Goal: Check status: Check status

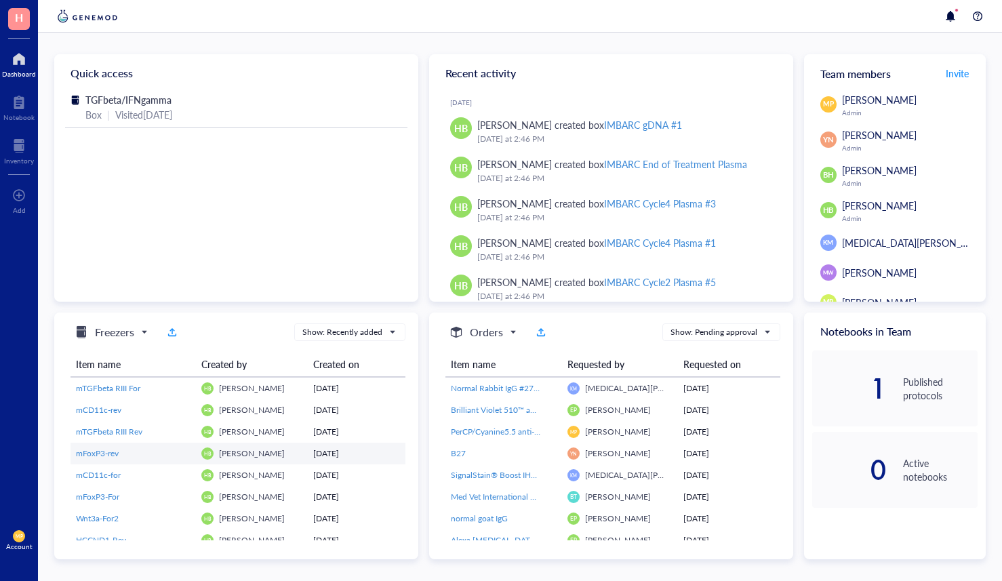
click at [83, 450] on span "mFoxP3-rev" at bounding box center [97, 454] width 43 height 12
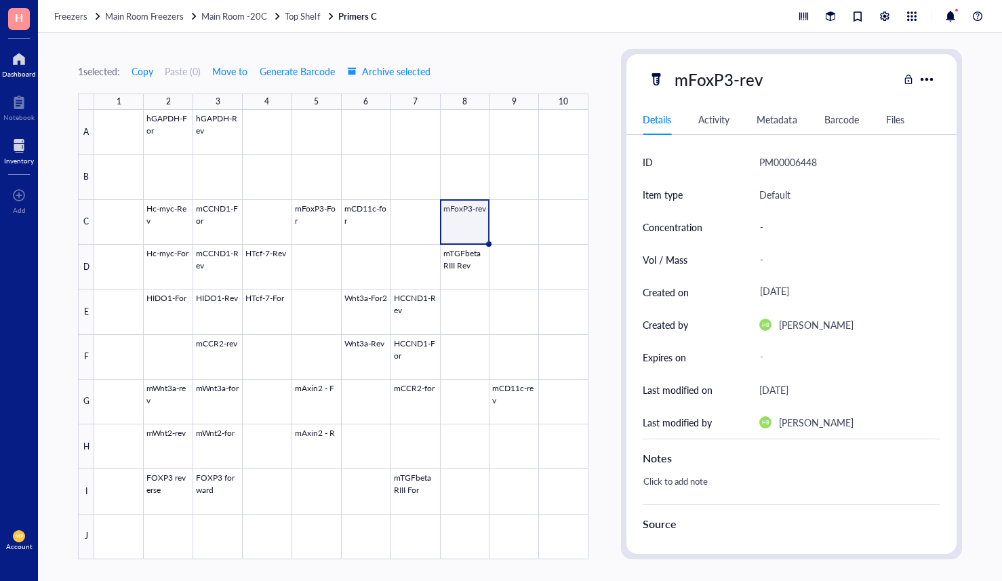
click at [26, 75] on div "Dashboard" at bounding box center [19, 74] width 34 height 8
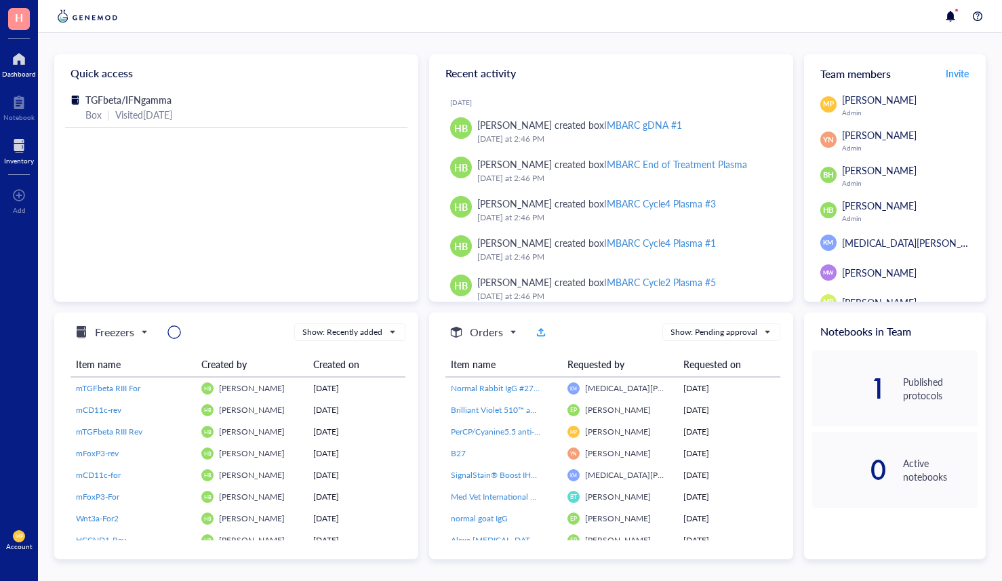
click at [18, 163] on div "Inventory" at bounding box center [19, 161] width 30 height 8
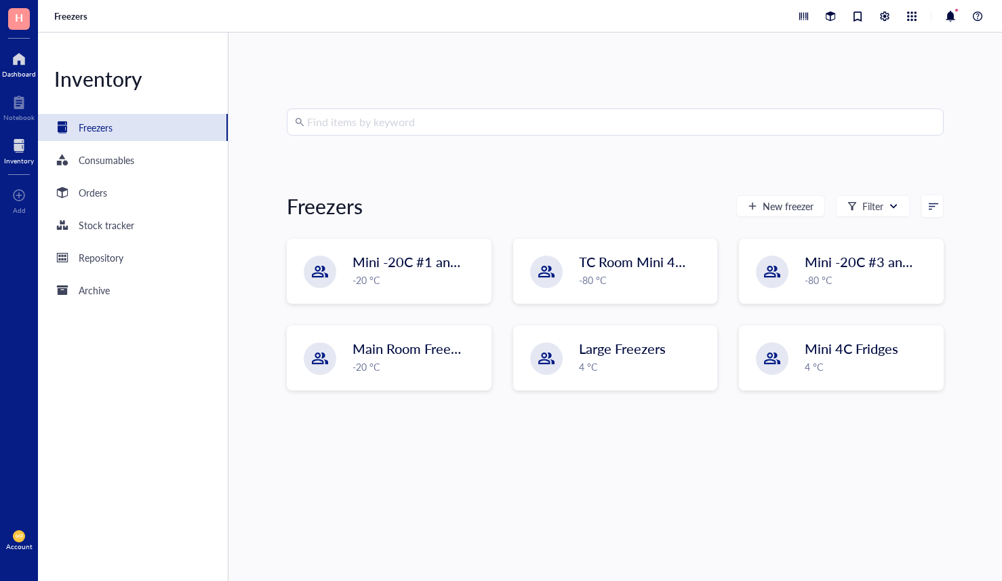
click at [33, 50] on div at bounding box center [19, 59] width 34 height 22
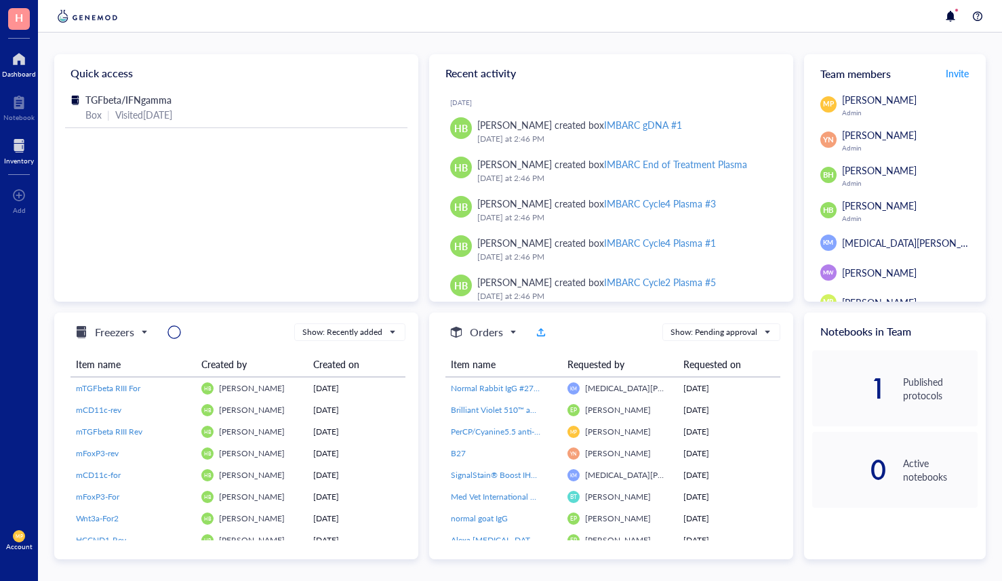
click at [16, 136] on div at bounding box center [19, 146] width 30 height 22
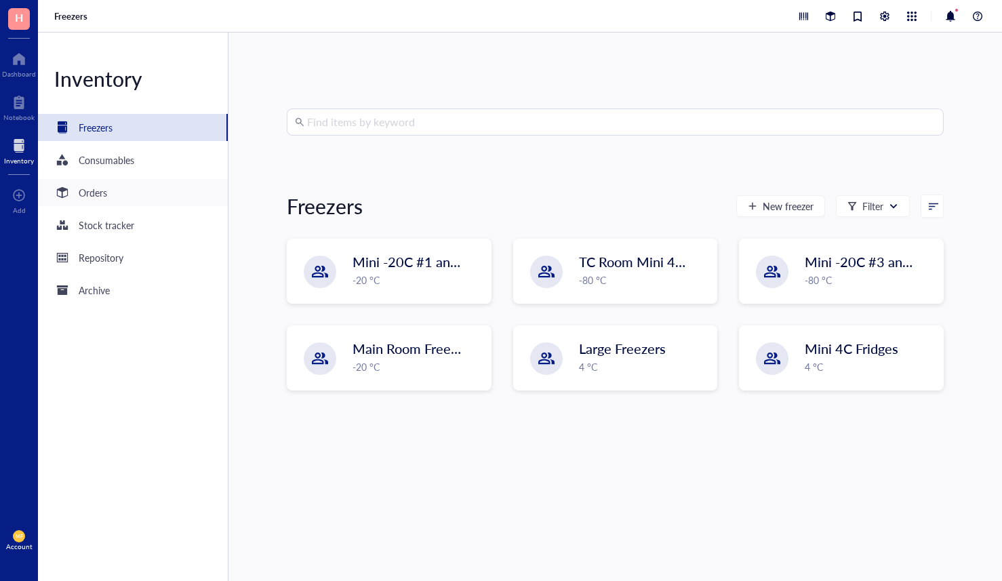
click at [130, 201] on div "Orders" at bounding box center [133, 192] width 190 height 27
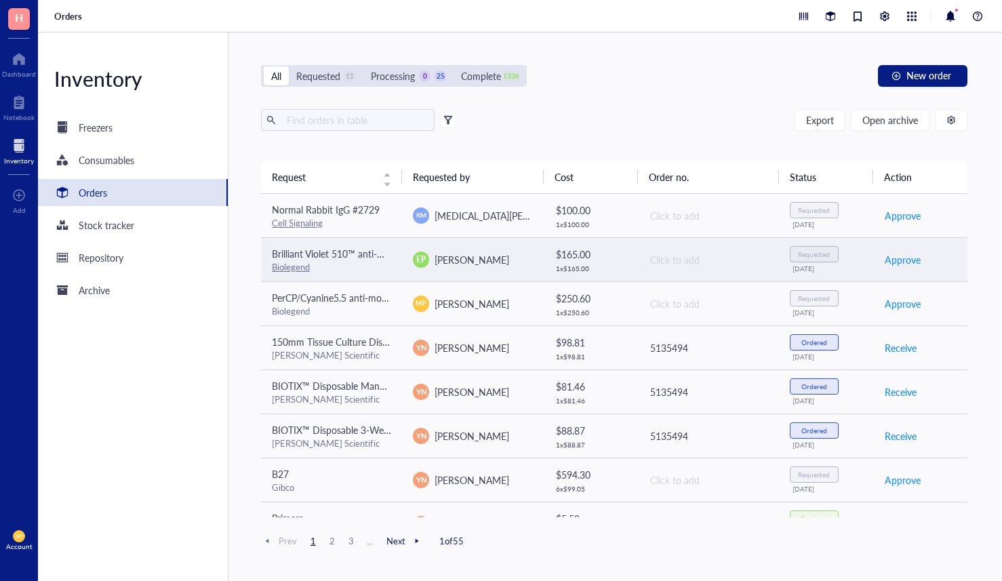
click at [571, 265] on div "1 x $ 165.00" at bounding box center [591, 269] width 71 height 8
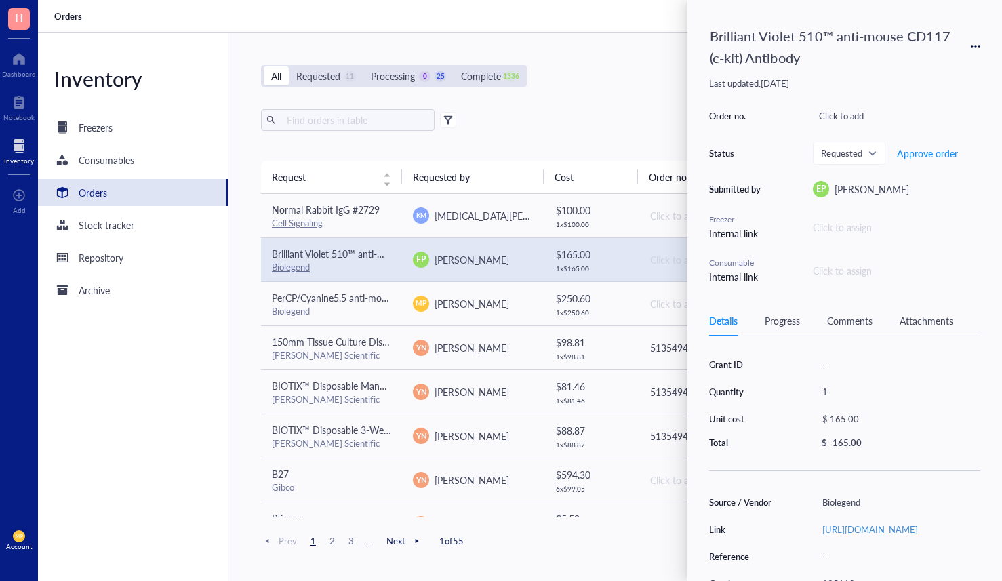
click at [539, 128] on div "Export Open archive" at bounding box center [614, 120] width 707 height 22
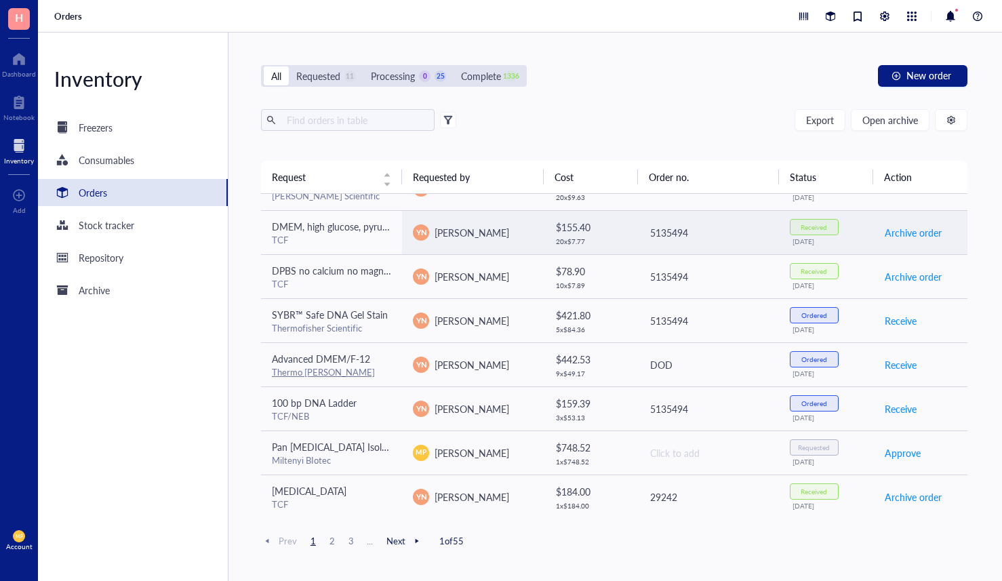
scroll to position [779, 0]
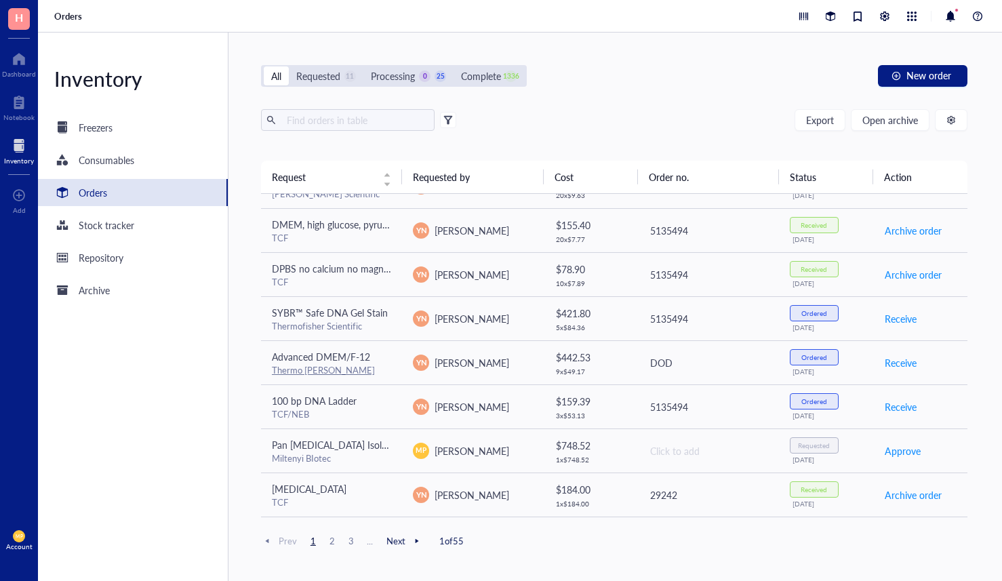
click at [327, 545] on span "2" at bounding box center [332, 541] width 16 height 12
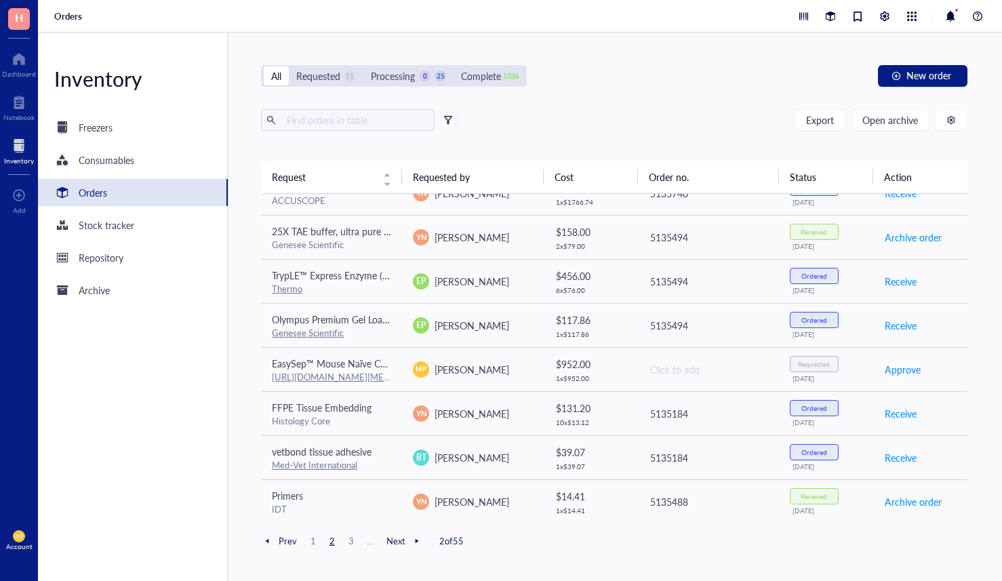
scroll to position [0, 0]
